Goal: Use online tool/utility: Utilize a website feature to perform a specific function

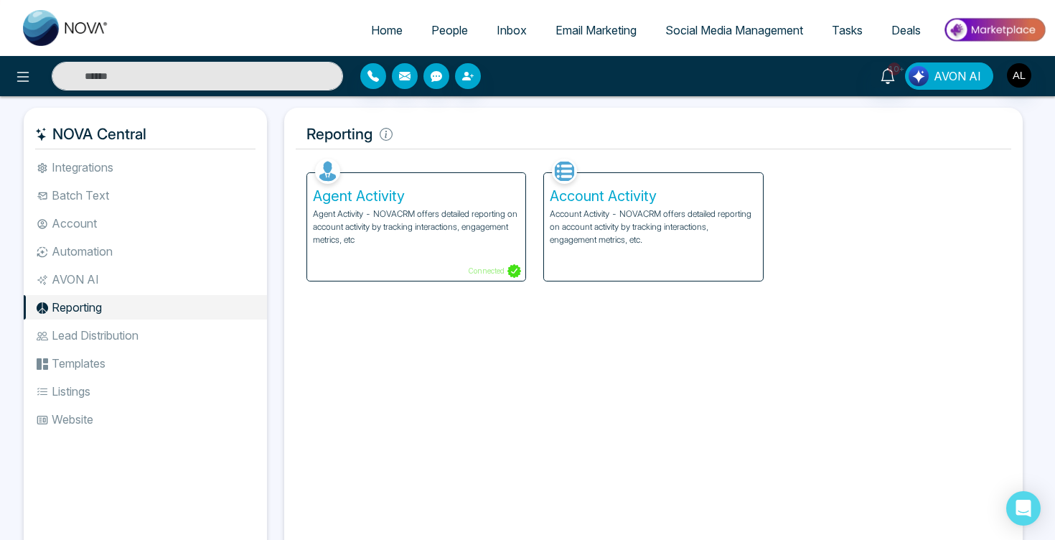
click at [929, 87] on button "AVON AI" at bounding box center [949, 75] width 88 height 27
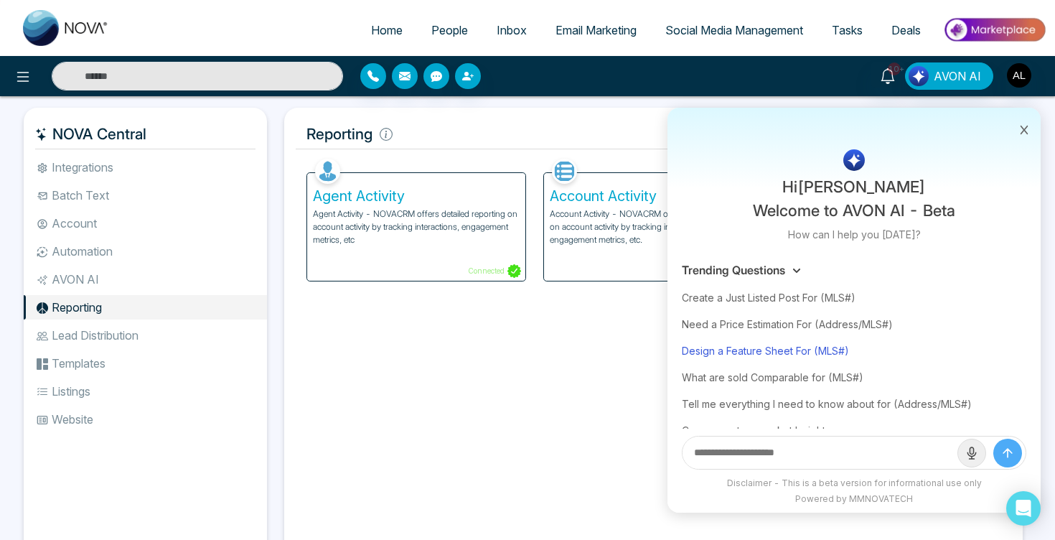
click at [748, 343] on div "Design a Feature Sheet For (MLS#)" at bounding box center [854, 350] width 344 height 27
type input "**********"
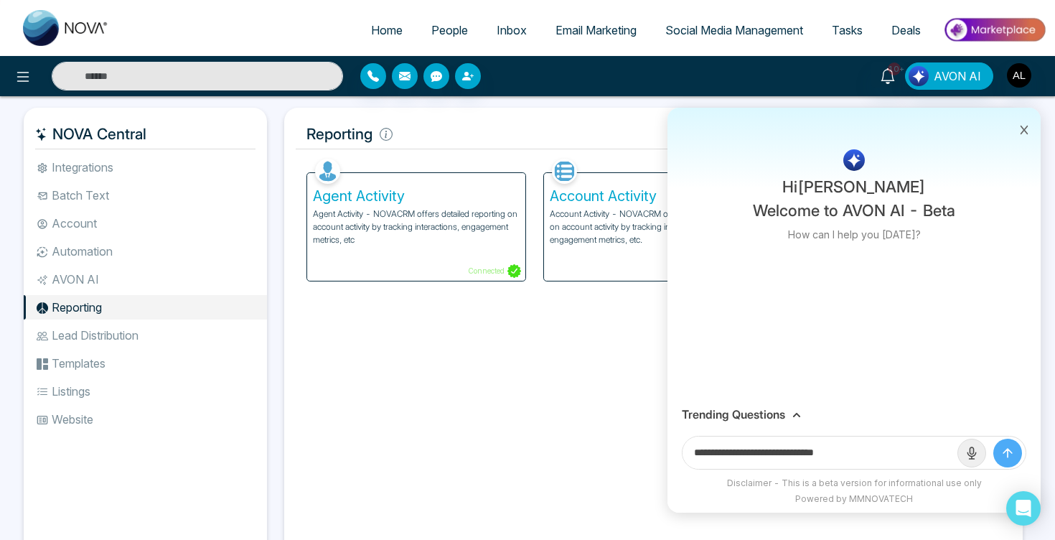
click at [1014, 449] on icon "submit" at bounding box center [1007, 453] width 14 height 14
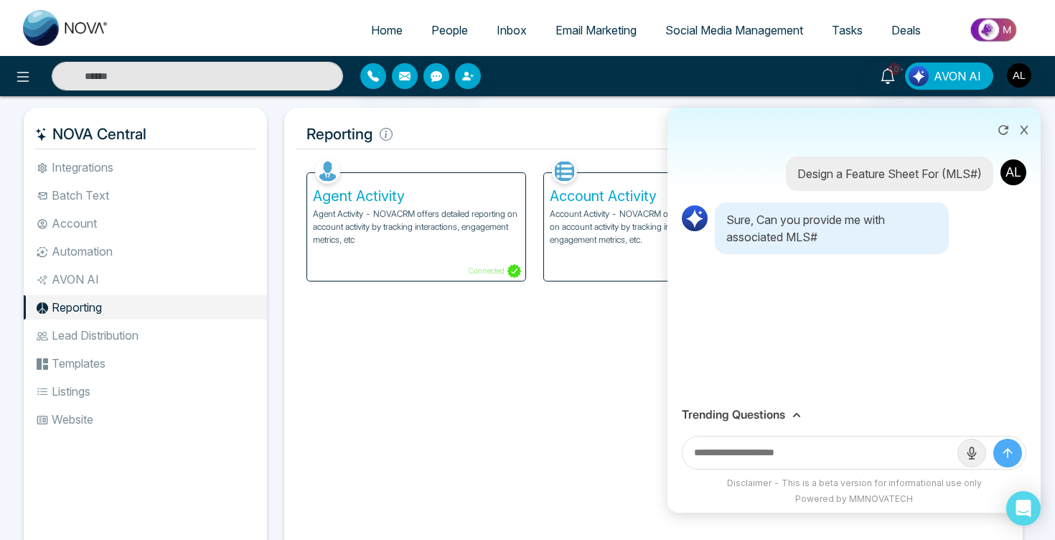
click at [1024, 133] on icon at bounding box center [1024, 130] width 10 height 10
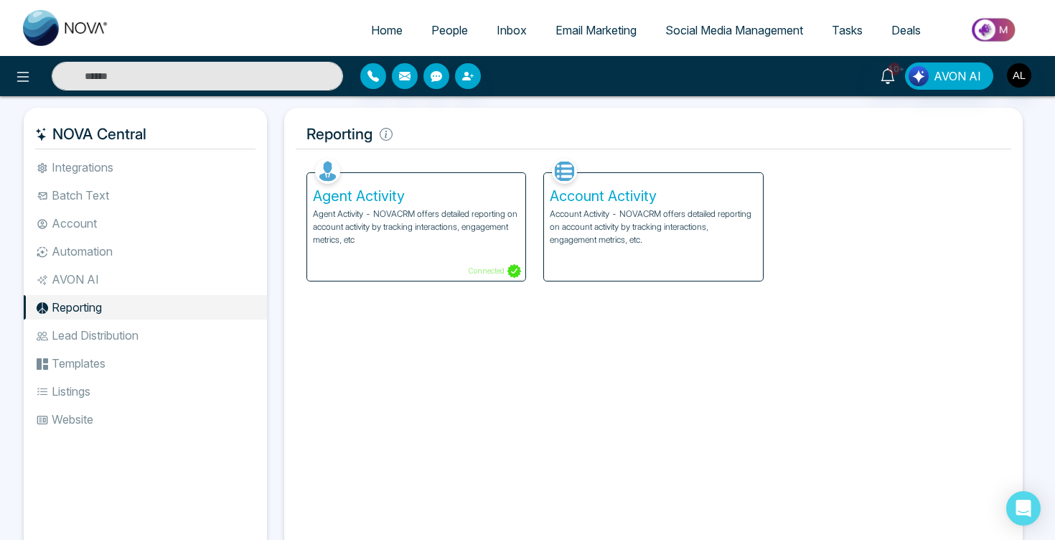
click at [123, 362] on li "Templates" at bounding box center [145, 363] width 243 height 24
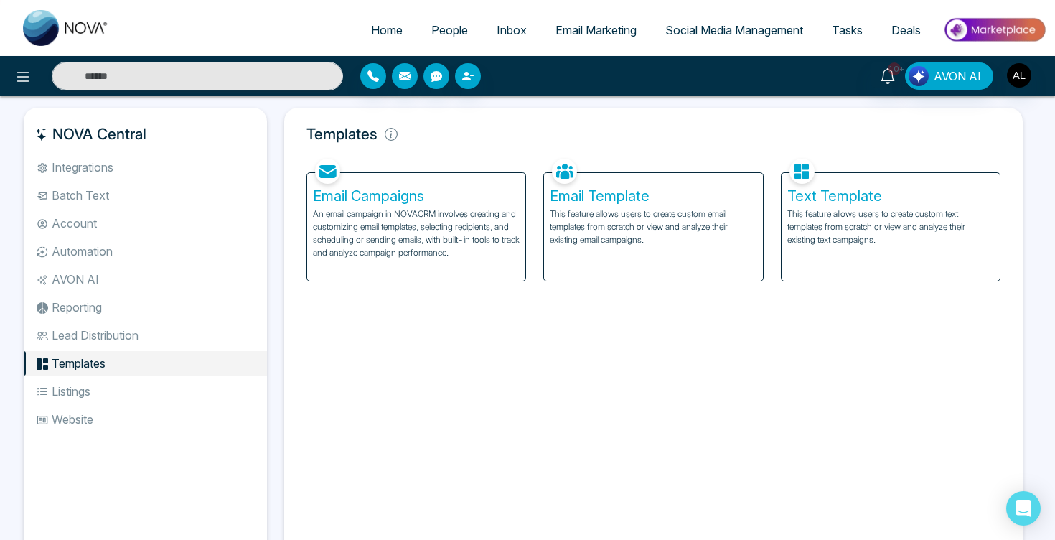
click at [81, 196] on li "Batch Text" at bounding box center [145, 195] width 243 height 24
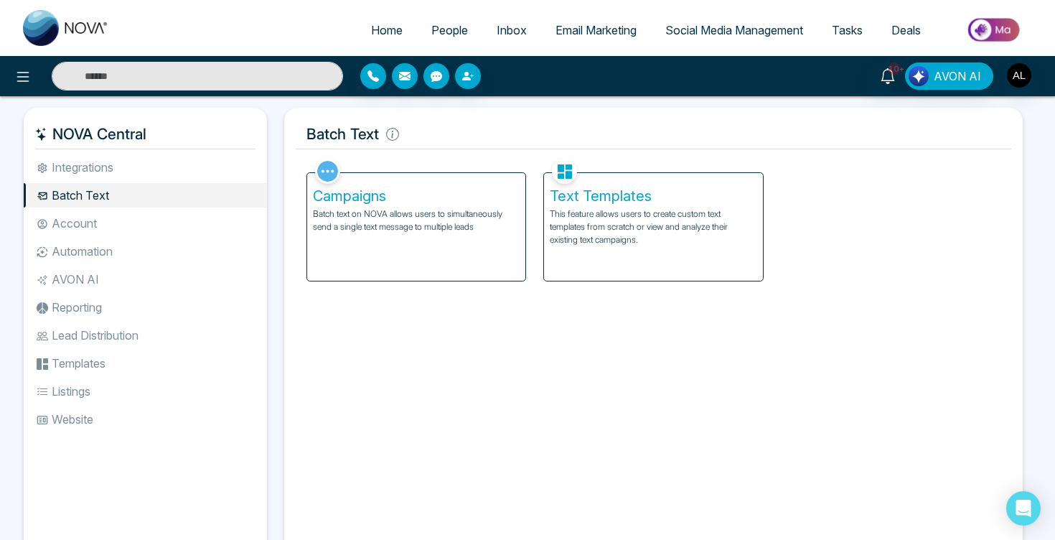
click at [107, 159] on li "Integrations" at bounding box center [145, 167] width 243 height 24
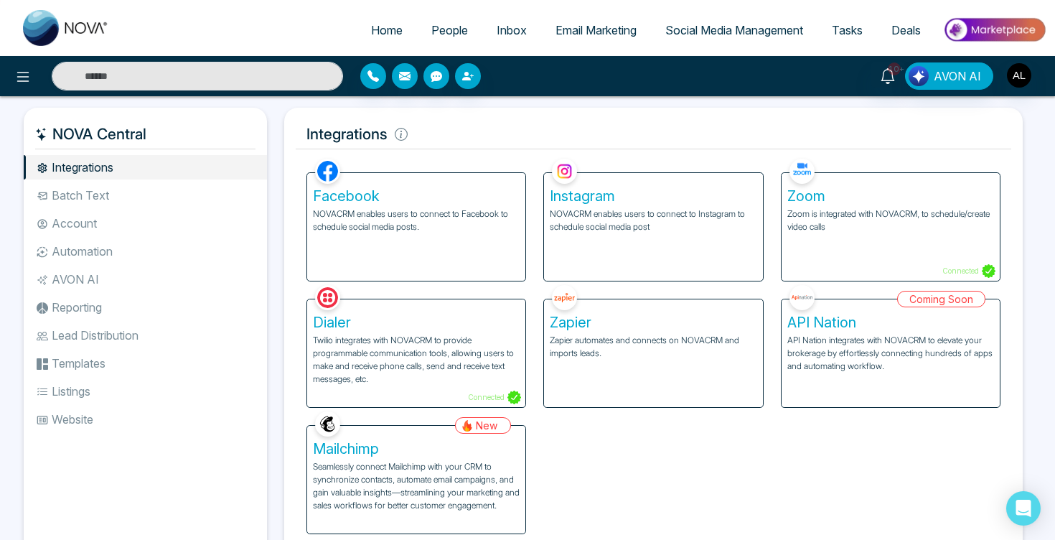
scroll to position [55, 0]
